Goal: Find specific page/section: Find specific page/section

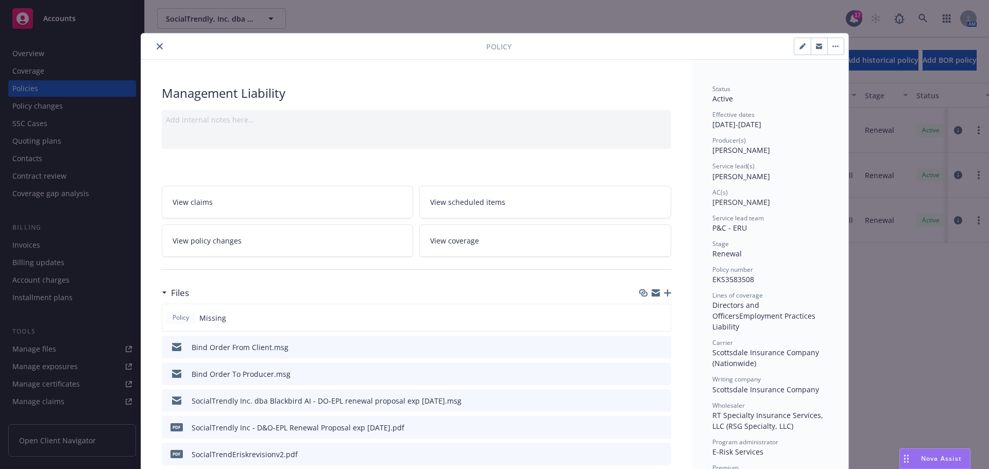
click at [157, 43] on icon "close" at bounding box center [160, 46] width 6 height 6
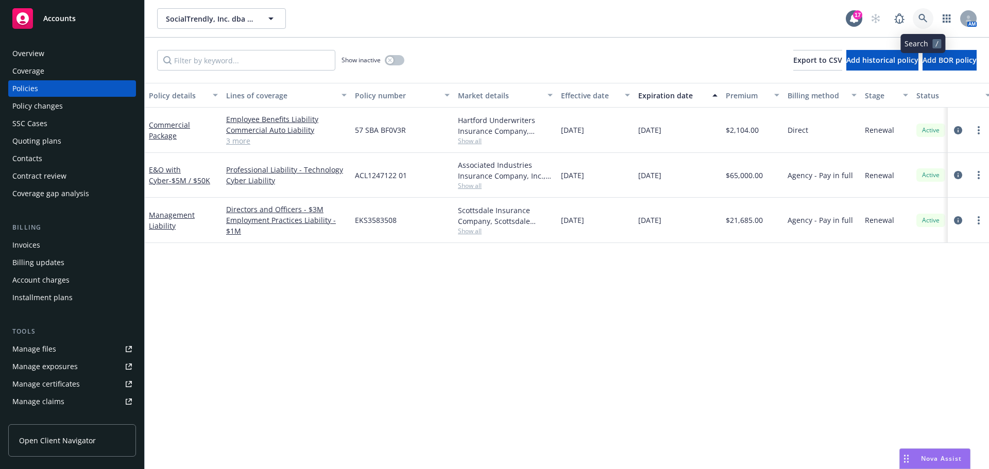
click at [921, 19] on icon at bounding box center [922, 18] width 9 height 9
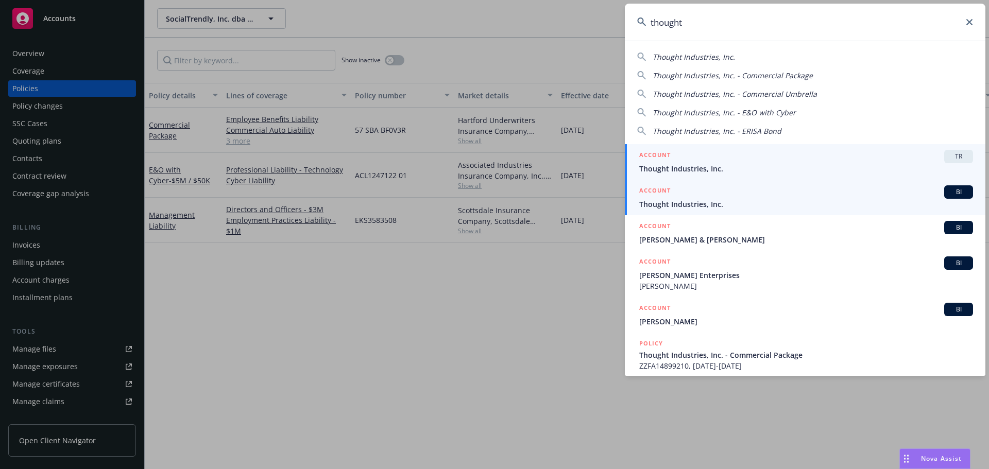
type input "thought"
click at [801, 197] on div "ACCOUNT BI" at bounding box center [806, 191] width 334 height 13
